Goal: Find specific page/section: Find specific page/section

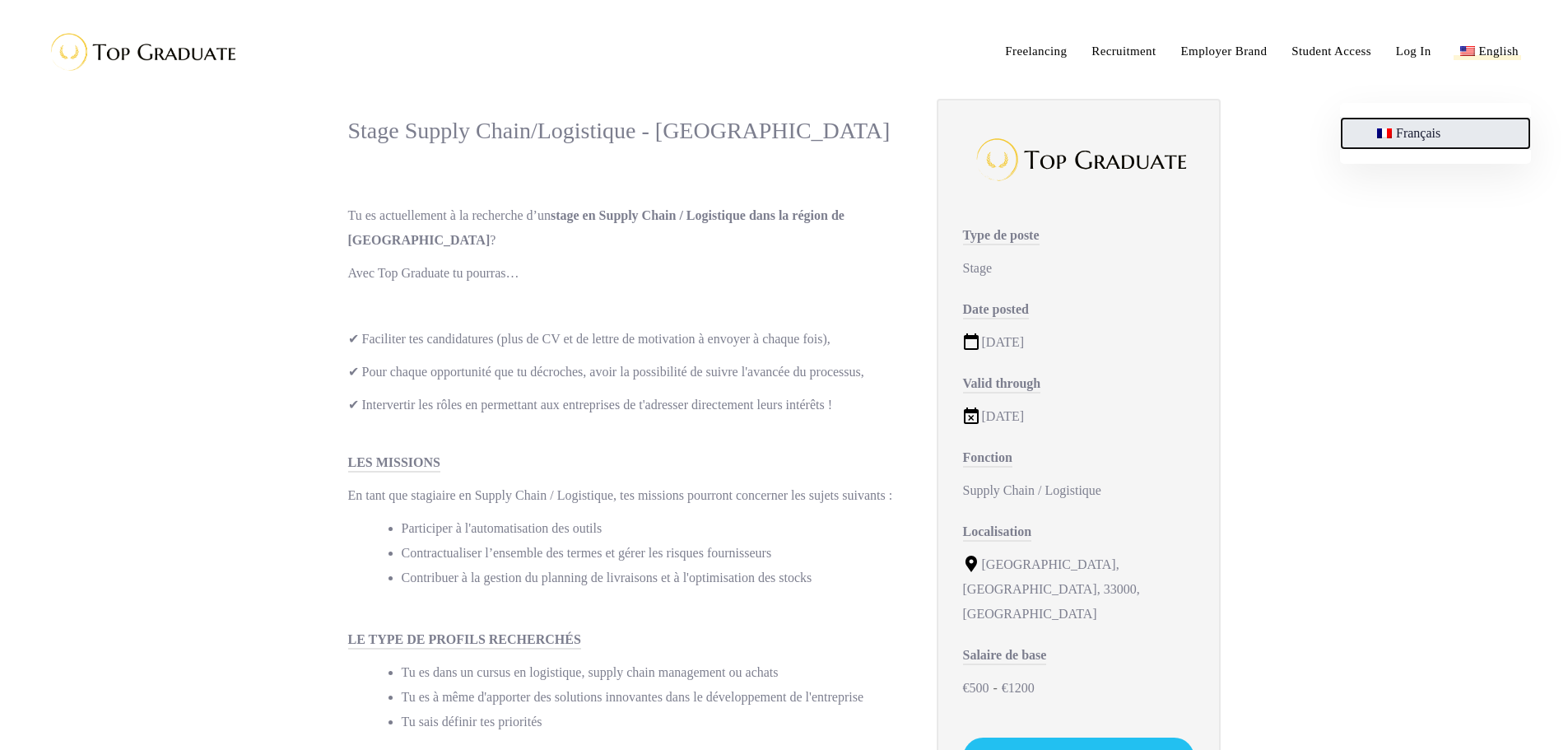
click at [1402, 134] on span "Français" at bounding box center [1418, 134] width 45 height 14
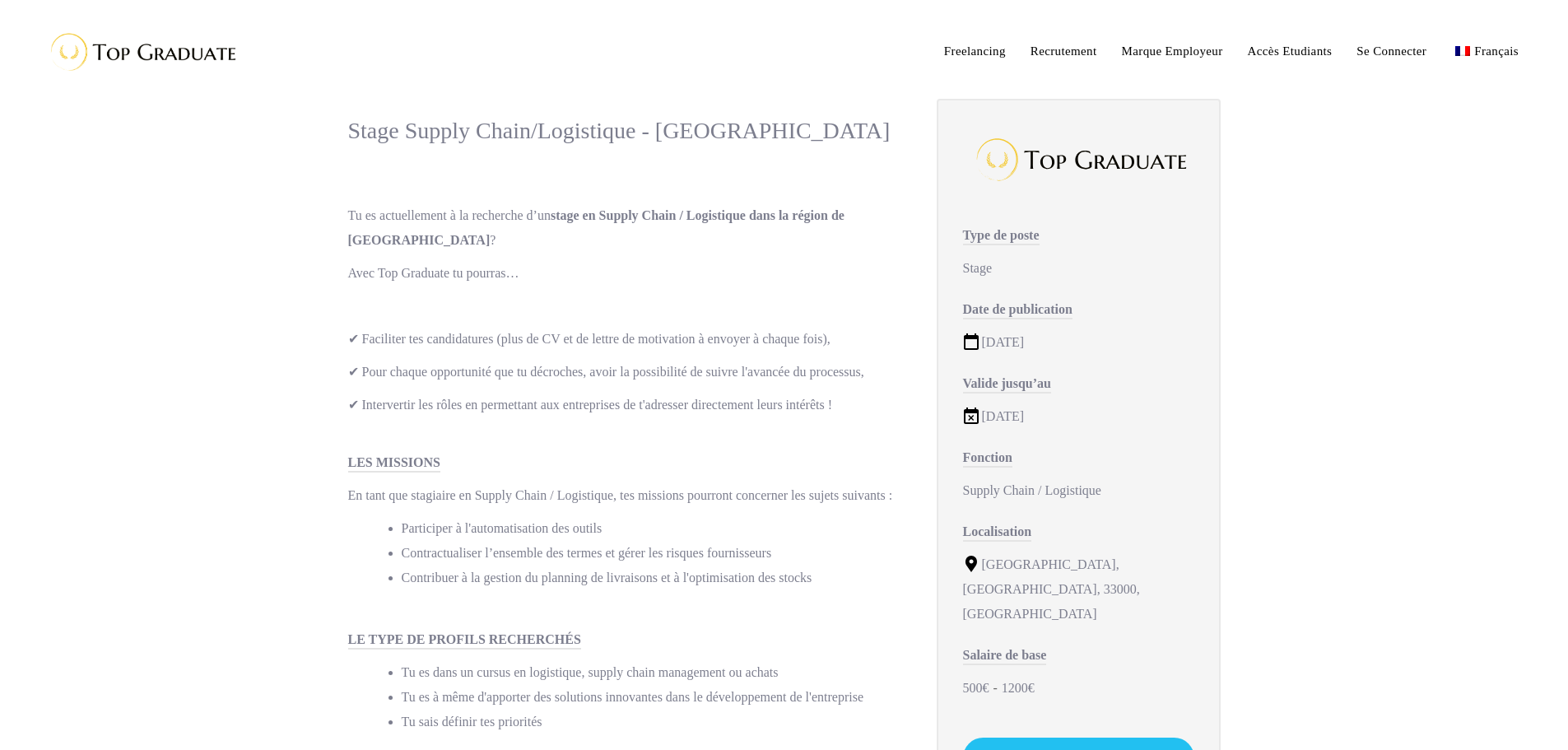
click at [971, 414] on icon at bounding box center [972, 416] width 16 height 16
click at [1060, 47] on span "Recrutement" at bounding box center [1064, 51] width 66 height 13
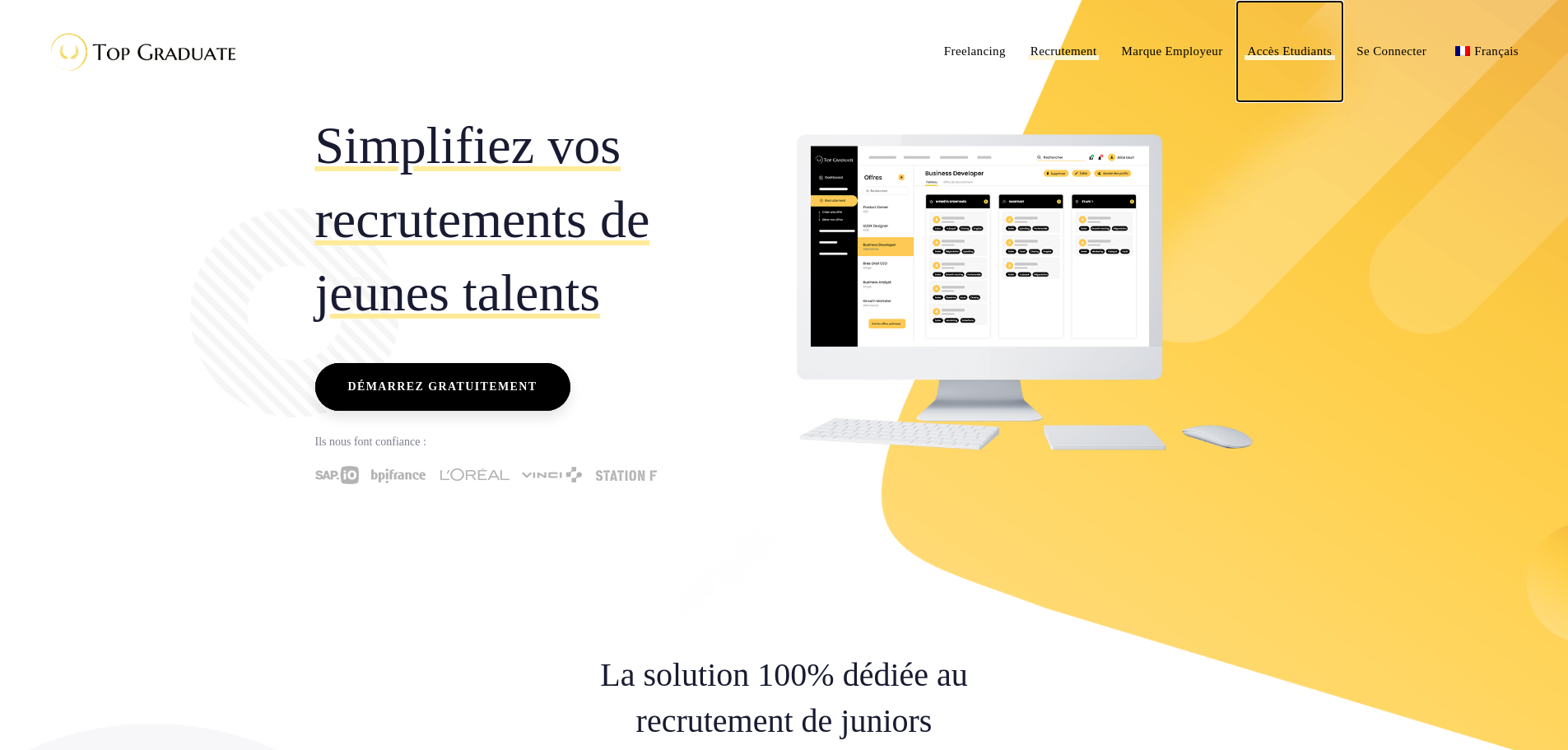
click at [1295, 46] on span "Accès Etudiants" at bounding box center [1290, 51] width 85 height 13
